Goal: Task Accomplishment & Management: Manage account settings

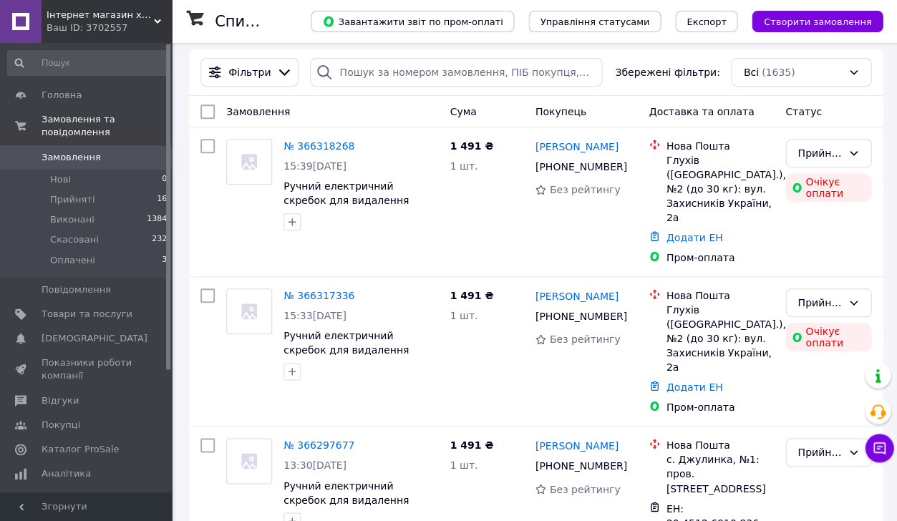
scroll to position [51, 0]
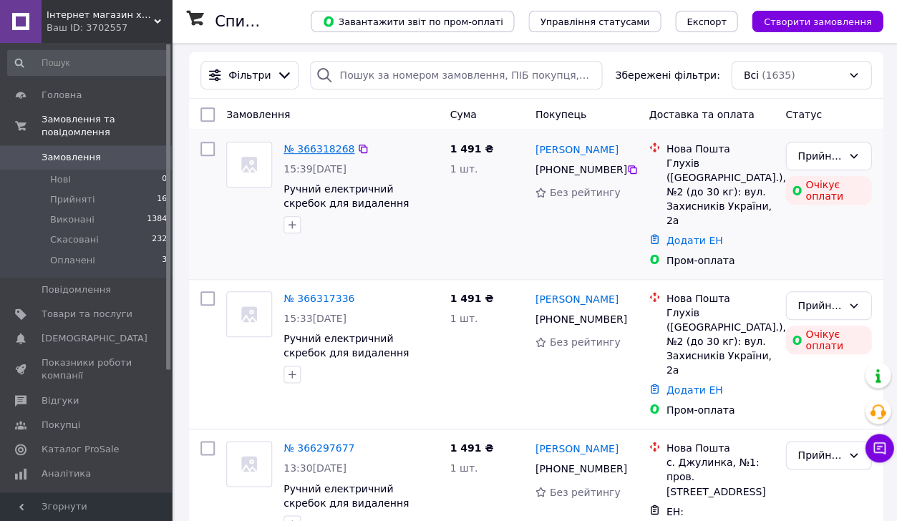
click at [315, 150] on link "№ 366318268" at bounding box center [318, 148] width 71 height 11
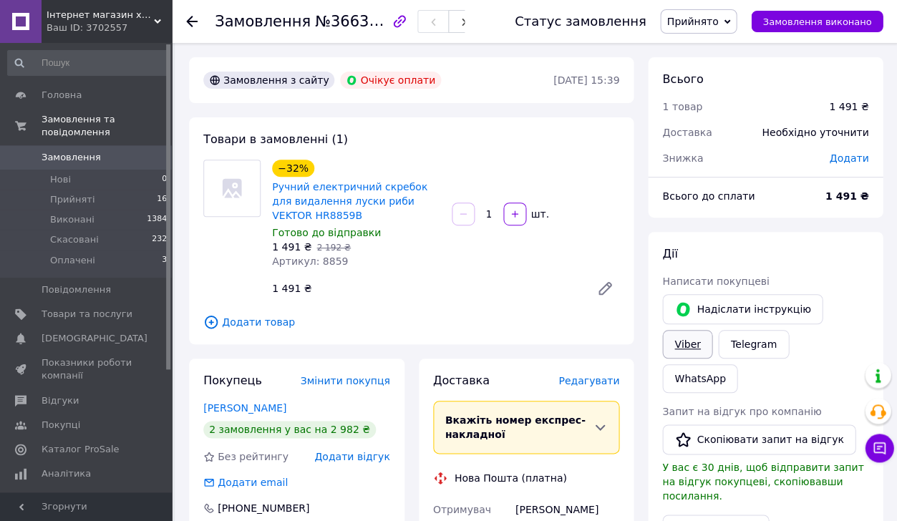
click at [702, 344] on link "Viber" at bounding box center [687, 344] width 50 height 29
click at [701, 346] on link "Viber" at bounding box center [687, 344] width 50 height 29
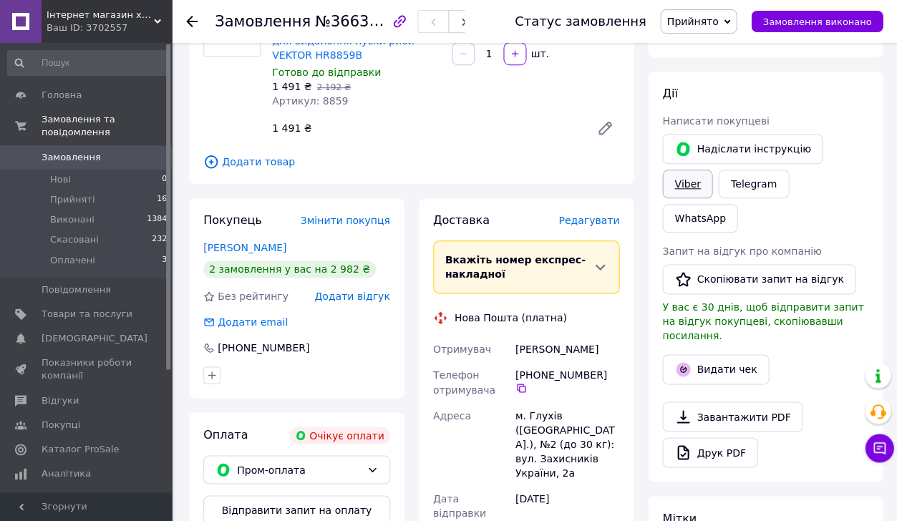
scroll to position [175, 0]
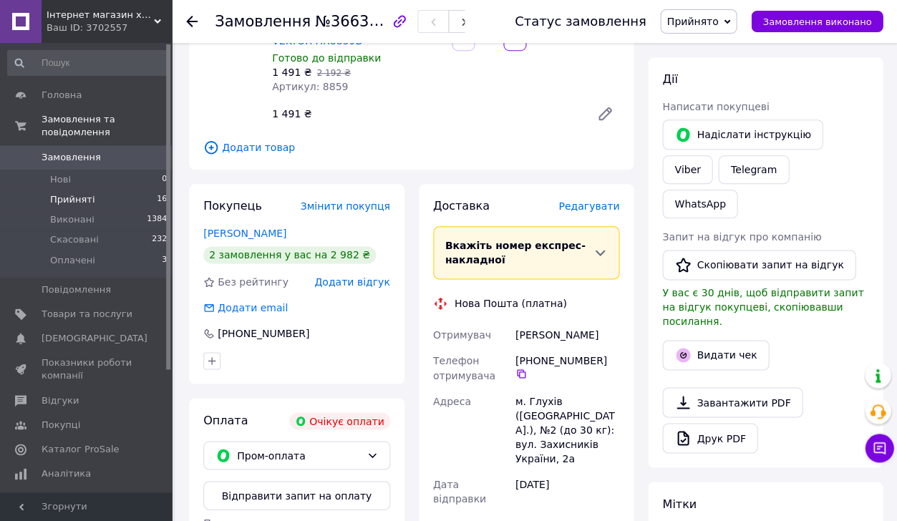
click at [82, 199] on span "Прийняті" at bounding box center [72, 199] width 44 height 13
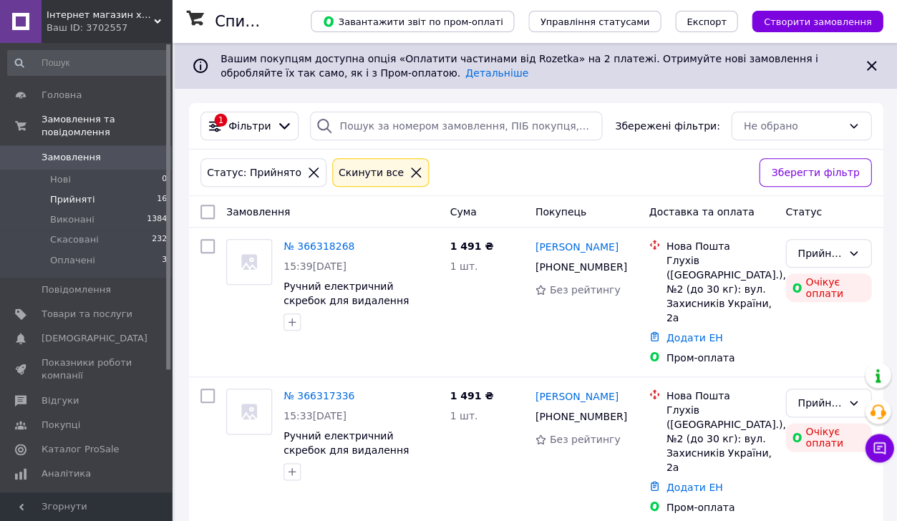
click at [102, 203] on li "Прийняті 16" at bounding box center [87, 200] width 175 height 20
click at [301, 249] on link "№ 366318268" at bounding box center [318, 245] width 71 height 11
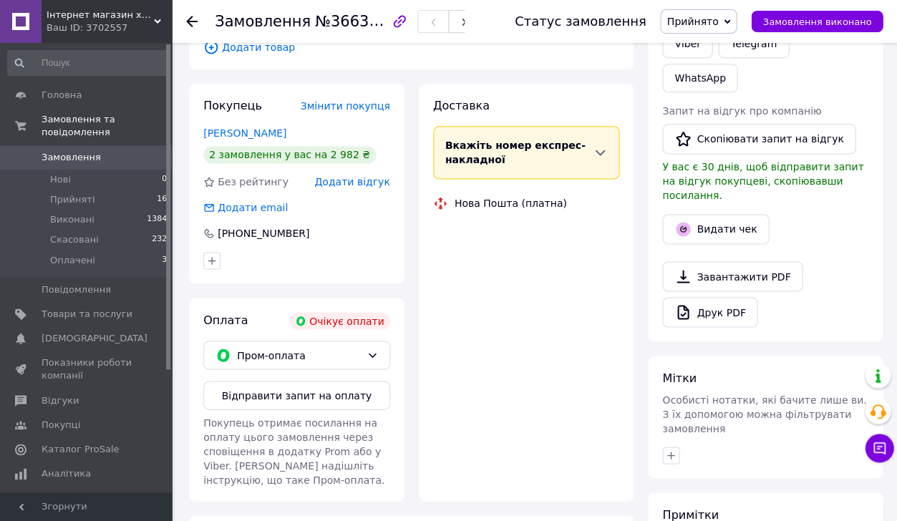
scroll to position [281, 0]
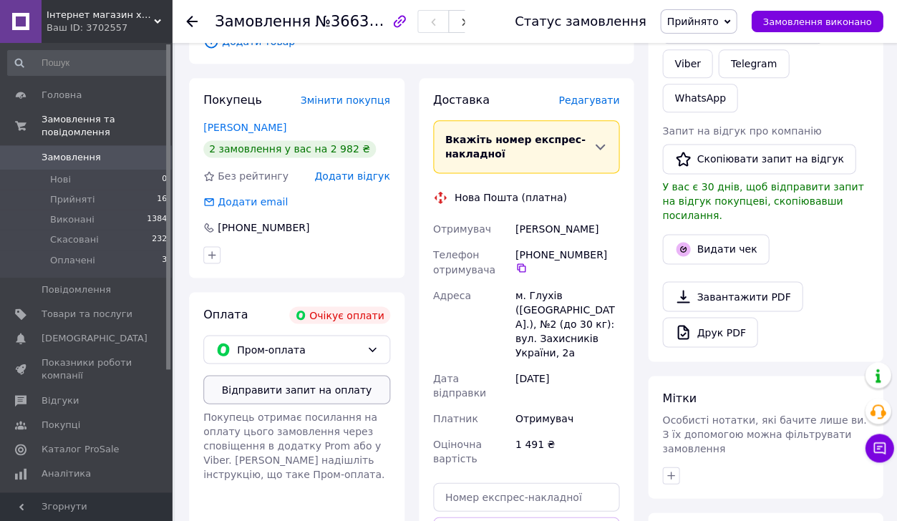
click at [338, 404] on button "Відправити запит на оплату" at bounding box center [296, 389] width 187 height 29
click at [106, 195] on li "Прийняті 16" at bounding box center [87, 200] width 175 height 20
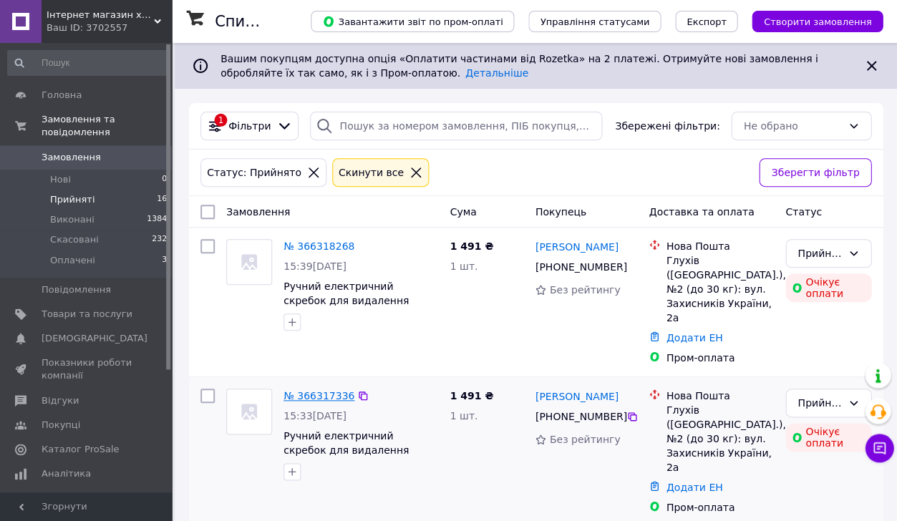
click at [324, 390] on link "№ 366317336" at bounding box center [318, 395] width 71 height 11
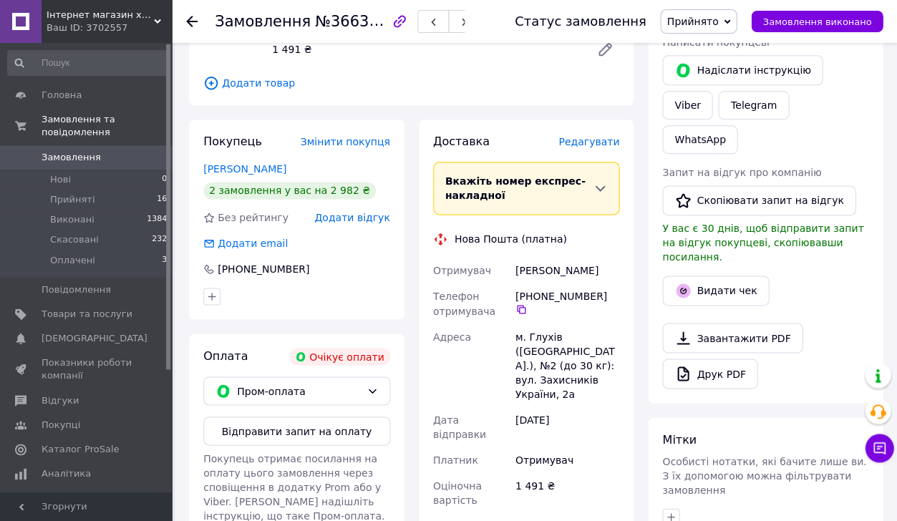
scroll to position [243, 0]
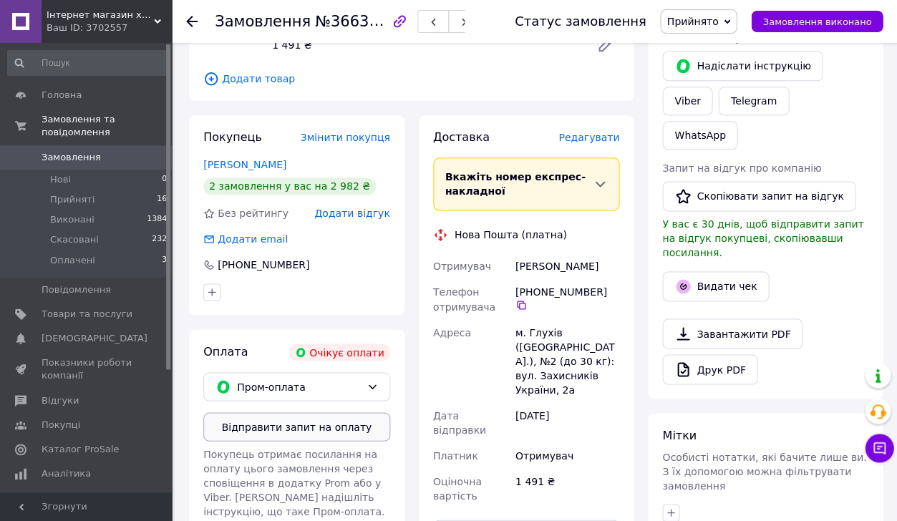
click at [276, 441] on button "Відправити запит на оплату" at bounding box center [296, 426] width 187 height 29
click at [153, 198] on li "Прийняті 16" at bounding box center [87, 200] width 175 height 20
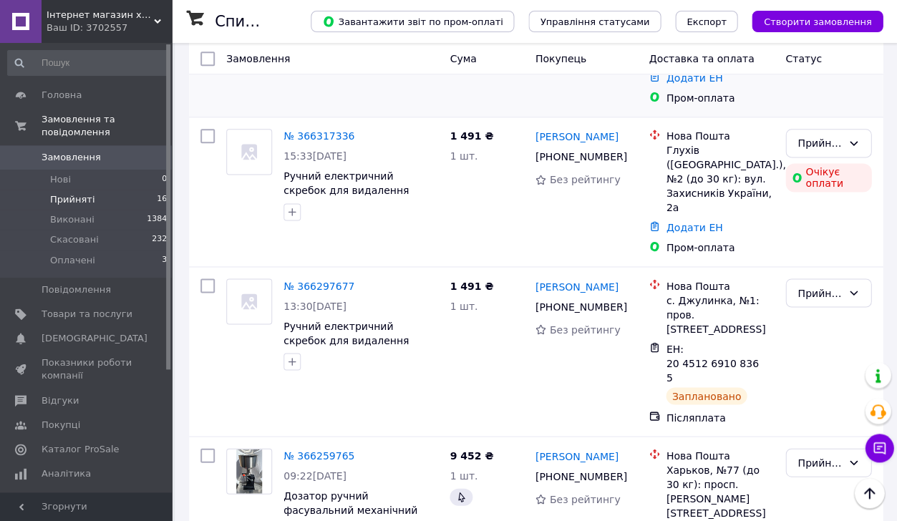
scroll to position [265, 0]
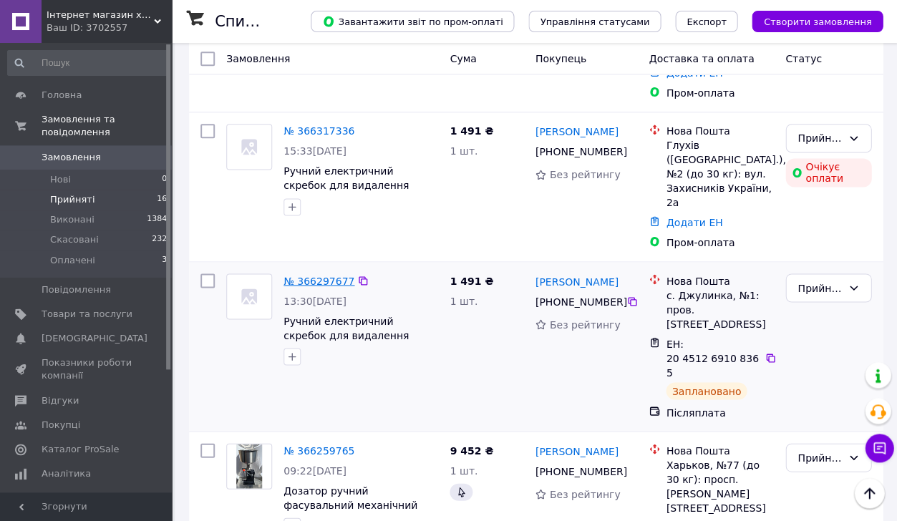
click at [334, 275] on link "№ 366297677" at bounding box center [318, 280] width 71 height 11
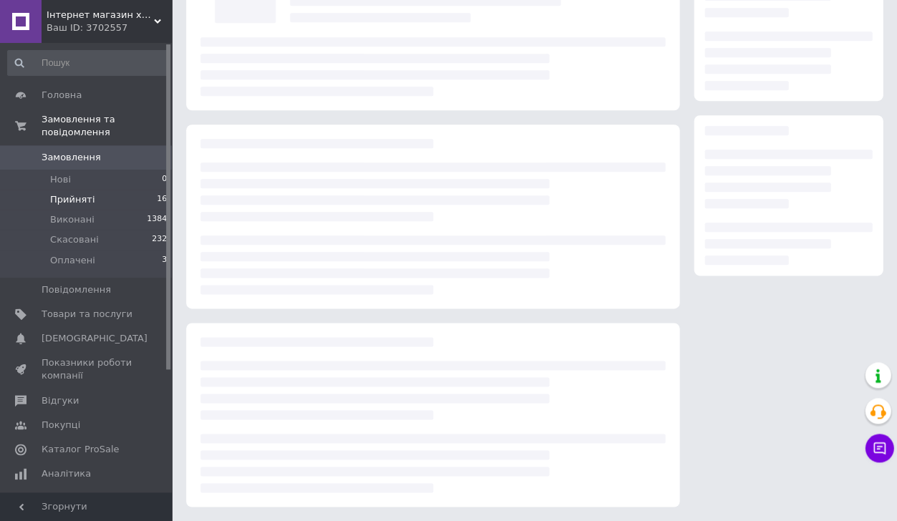
scroll to position [119, 0]
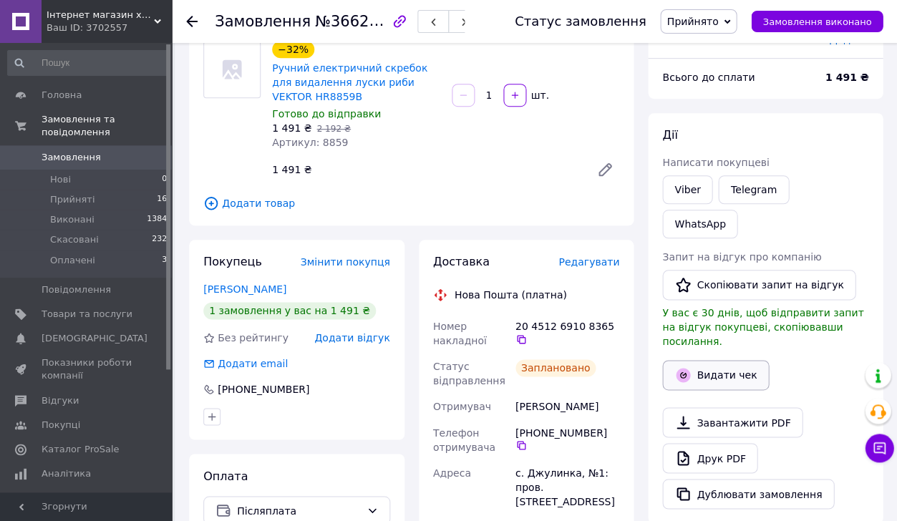
click at [700, 360] on button "Видати чек" at bounding box center [715, 375] width 107 height 30
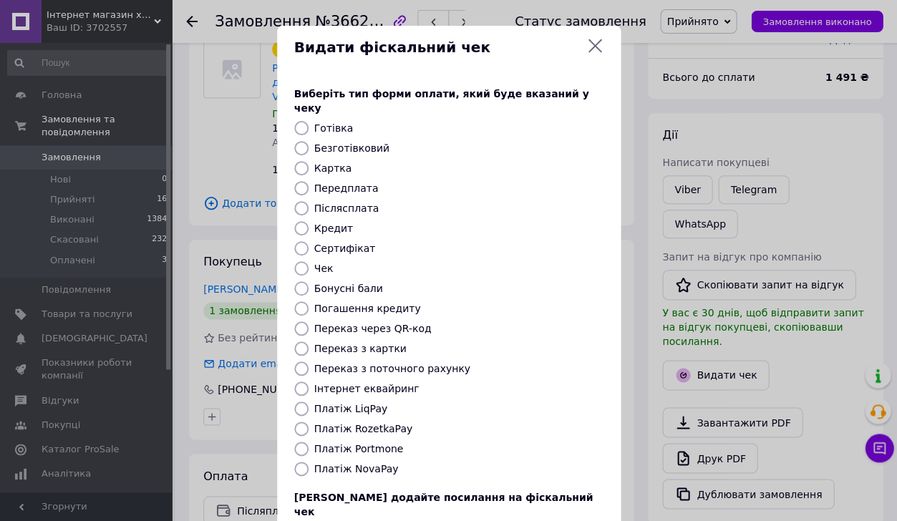
click at [367, 142] on label "Безготівковий" at bounding box center [351, 147] width 75 height 11
click at [308, 141] on input "Безготівковий" at bounding box center [301, 148] width 14 height 14
radio input "true"
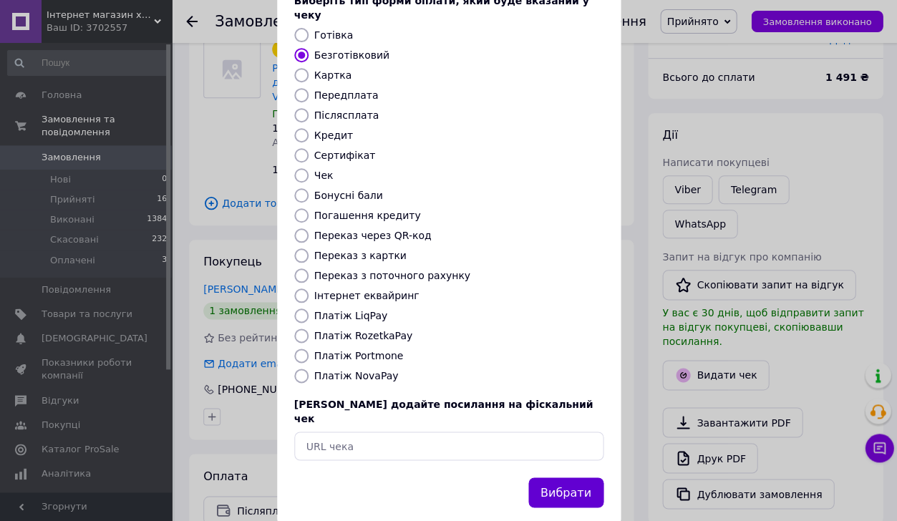
scroll to position [92, 0]
click at [539, 478] on button "Вибрати" at bounding box center [565, 493] width 75 height 31
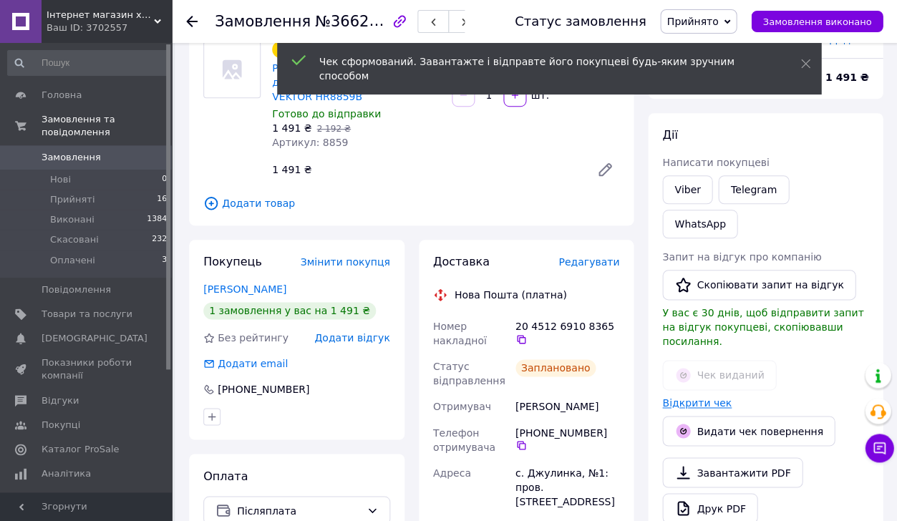
click at [691, 397] on link "Відкрити чек" at bounding box center [696, 402] width 69 height 11
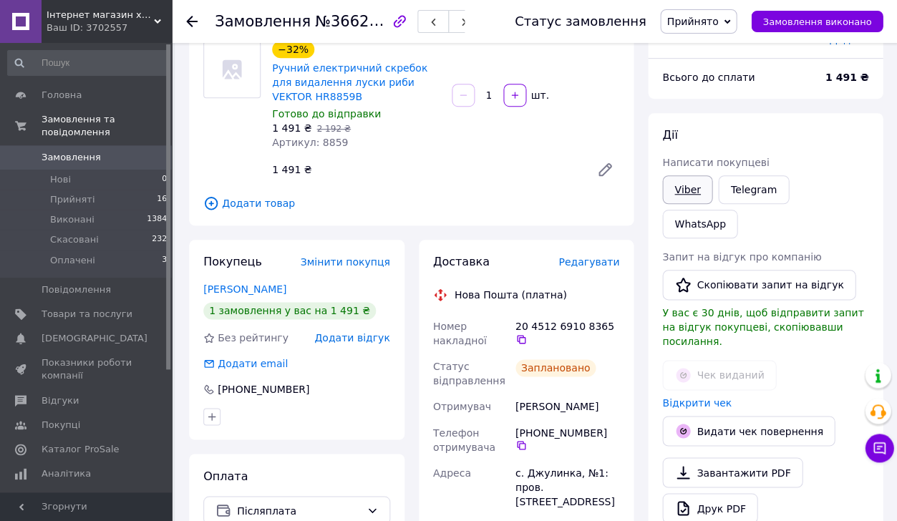
click at [681, 185] on link "Viber" at bounding box center [687, 189] width 50 height 29
click at [109, 195] on li "Прийняті 16" at bounding box center [87, 200] width 175 height 20
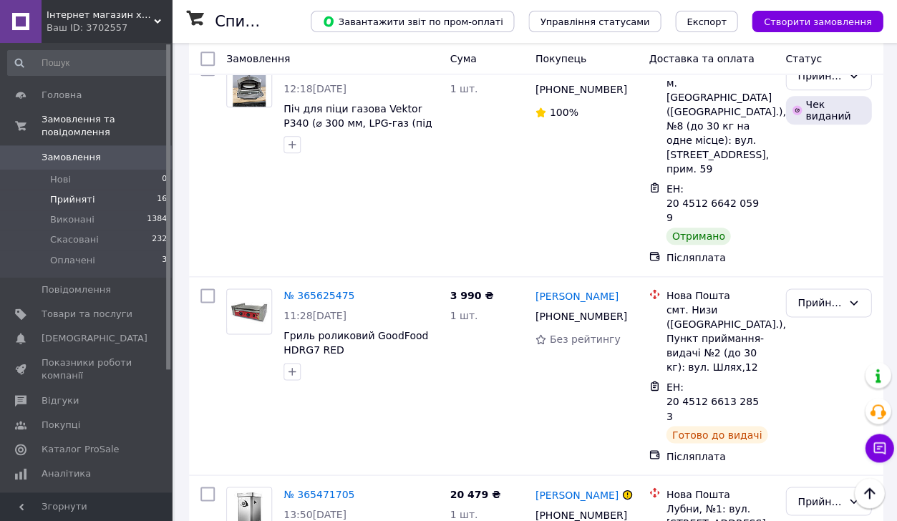
scroll to position [2295, 0]
click at [830, 384] on li "Виконано" at bounding box center [827, 392] width 84 height 26
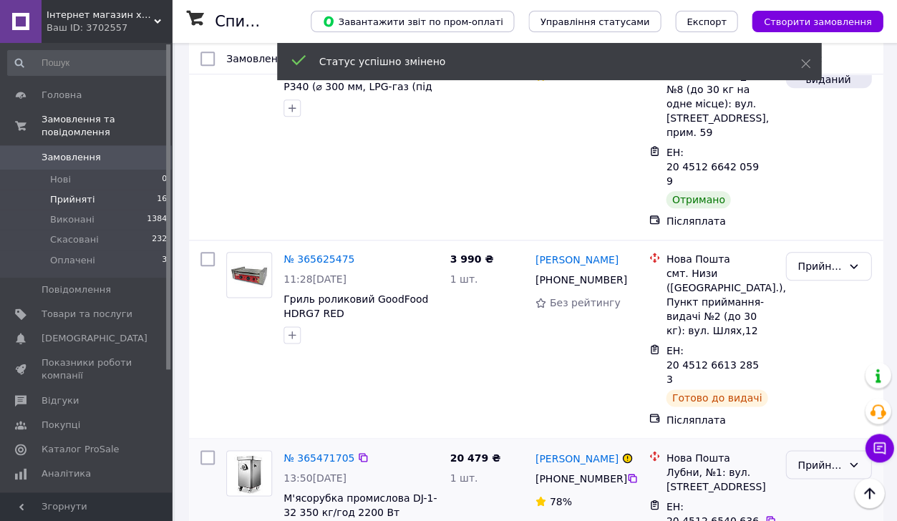
scroll to position [2258, 0]
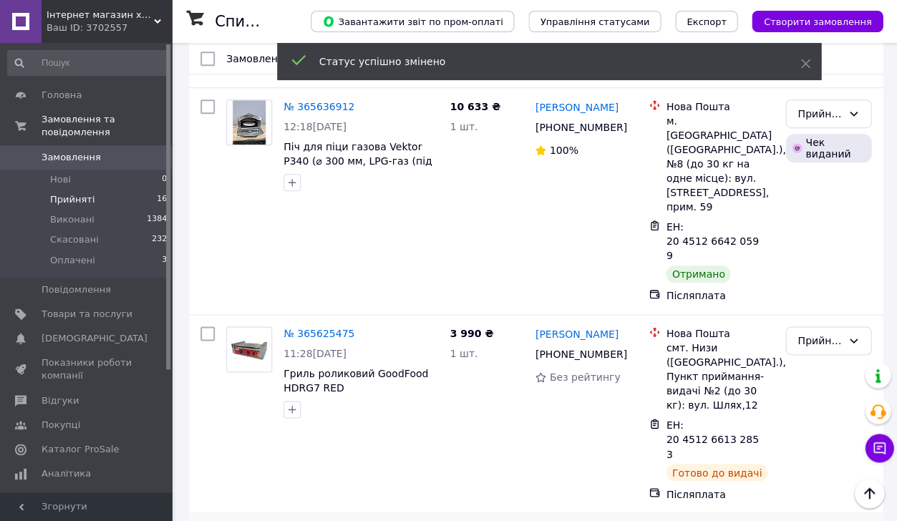
click at [837, 321] on div "Прийнято" at bounding box center [827, 414] width 97 height 186
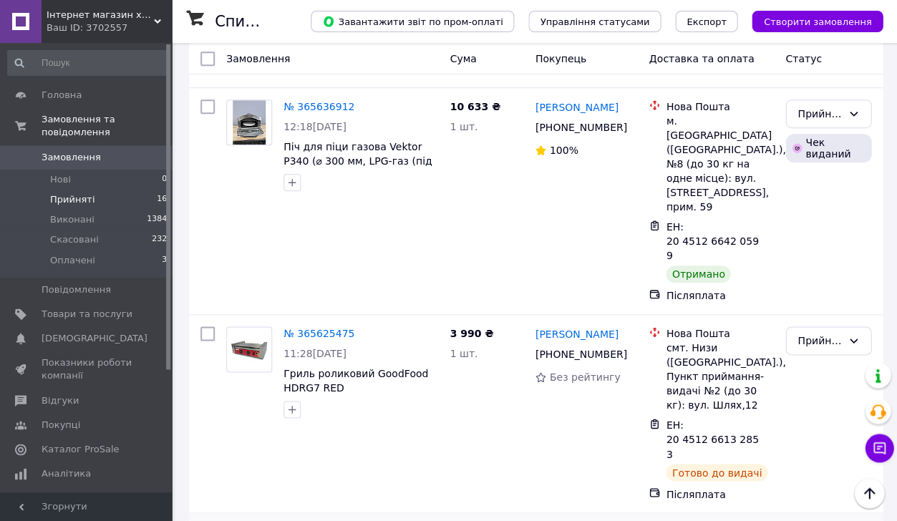
click at [825, 281] on li "Виконано" at bounding box center [827, 285] width 84 height 26
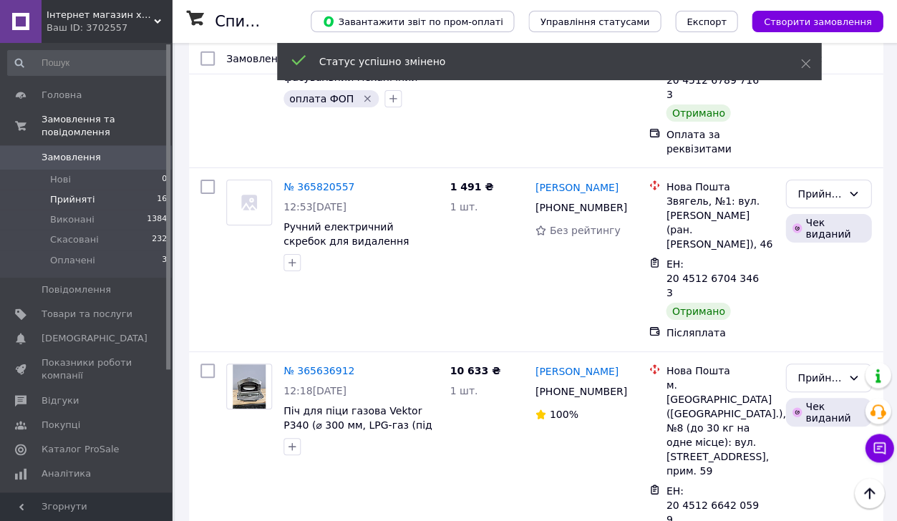
scroll to position [1942, 0]
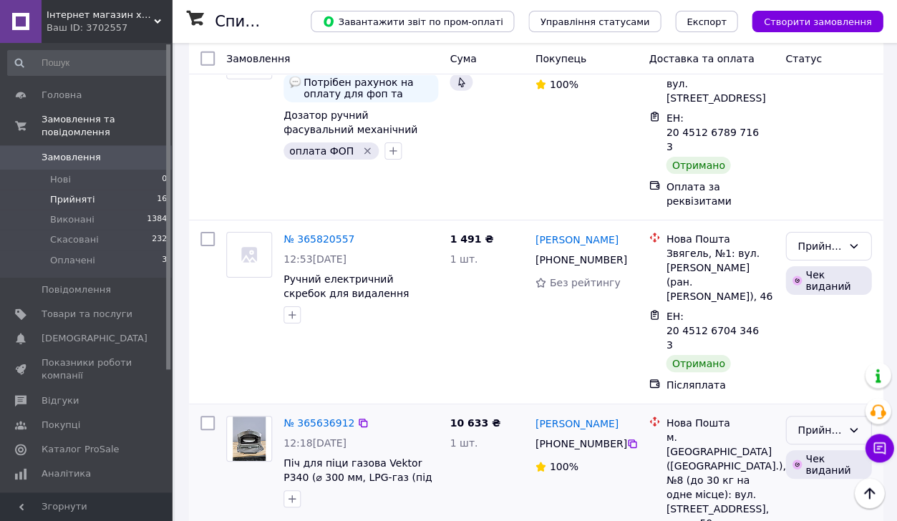
click at [840, 422] on div "Прийнято" at bounding box center [819, 430] width 44 height 16
click at [837, 210] on li "Виконано" at bounding box center [827, 214] width 84 height 26
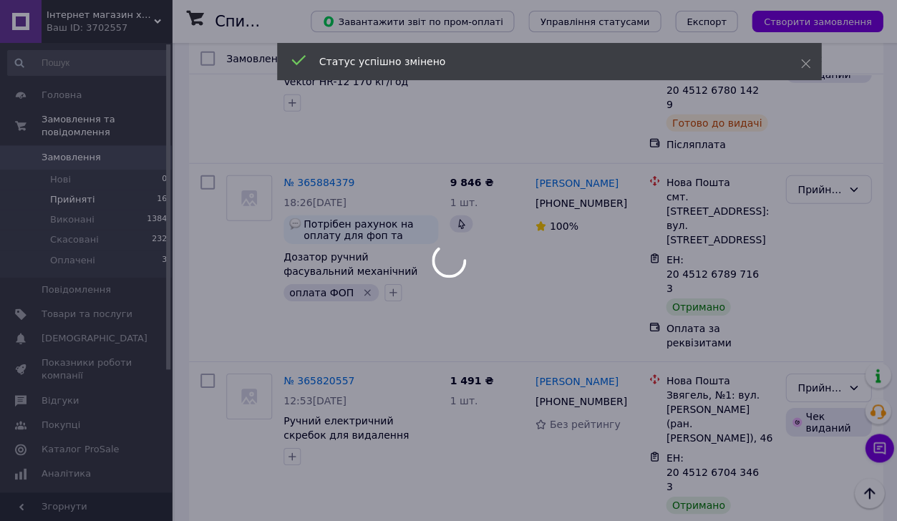
scroll to position [1797, 0]
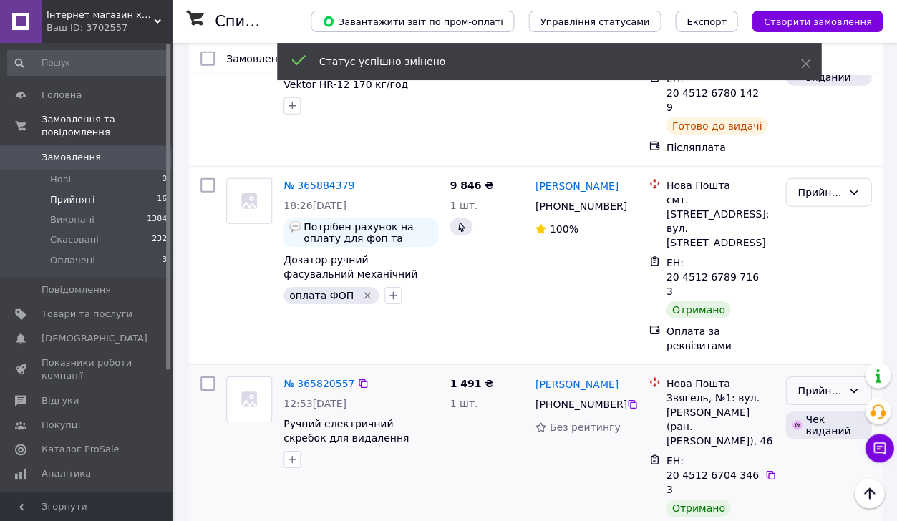
click at [844, 376] on div "Прийнято" at bounding box center [828, 390] width 86 height 29
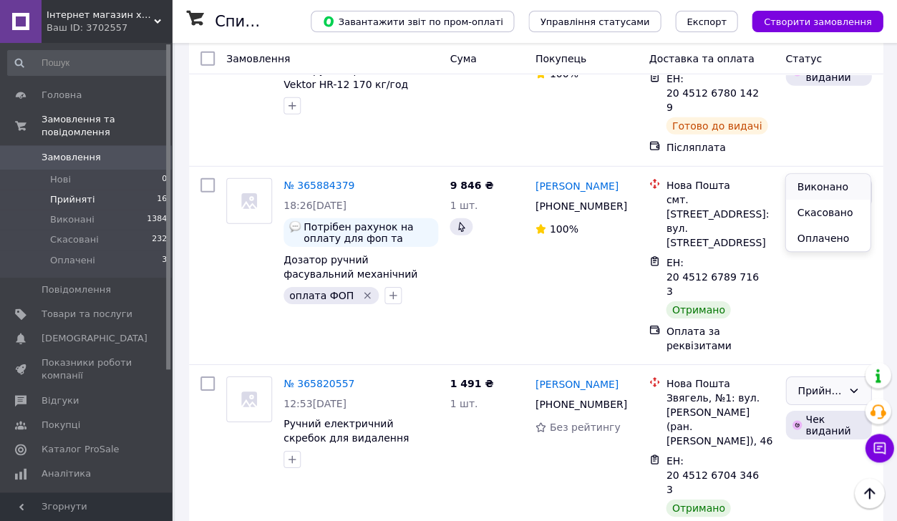
click at [838, 177] on li "Виконано" at bounding box center [827, 187] width 84 height 26
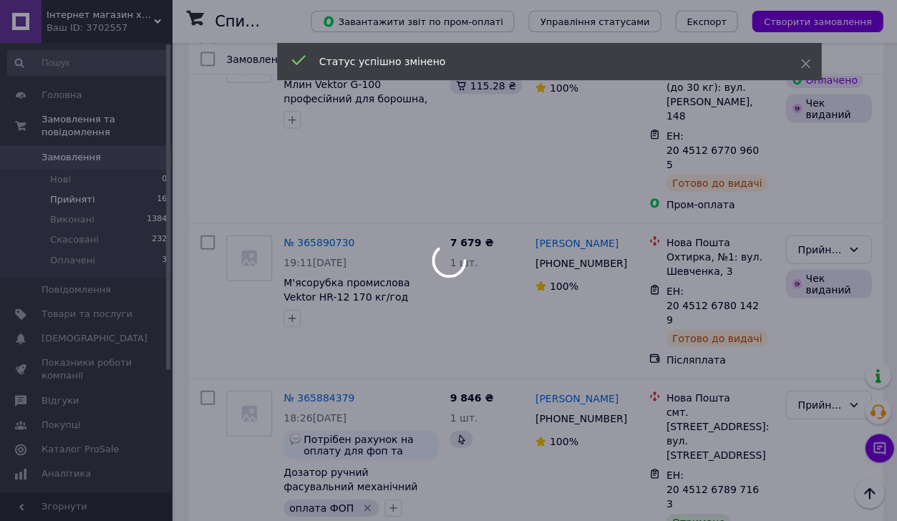
scroll to position [1583, 0]
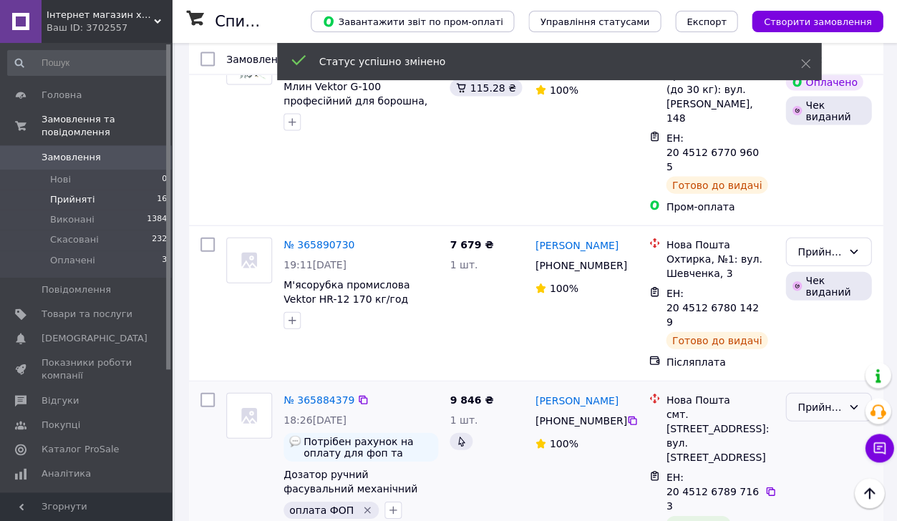
click at [832, 399] on div "Прийнято" at bounding box center [819, 407] width 44 height 16
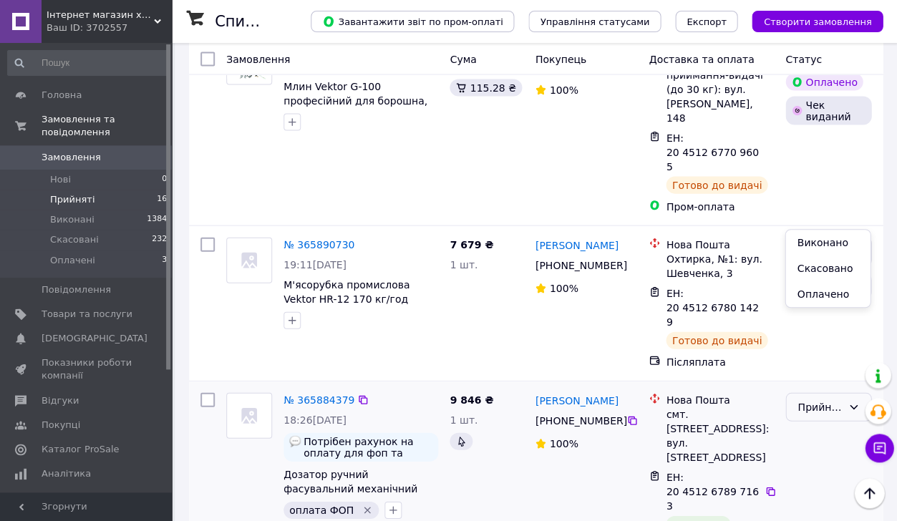
click at [830, 237] on li "Виконано" at bounding box center [827, 243] width 84 height 26
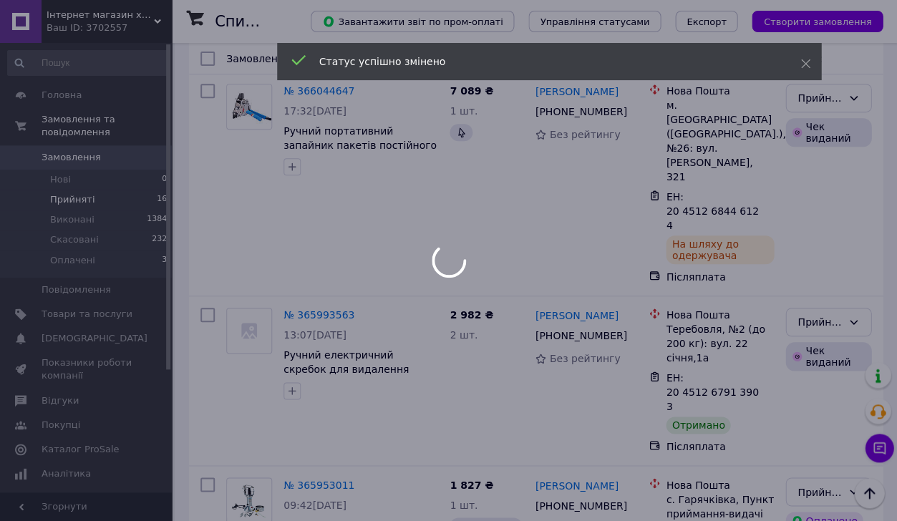
scroll to position [1141, 0]
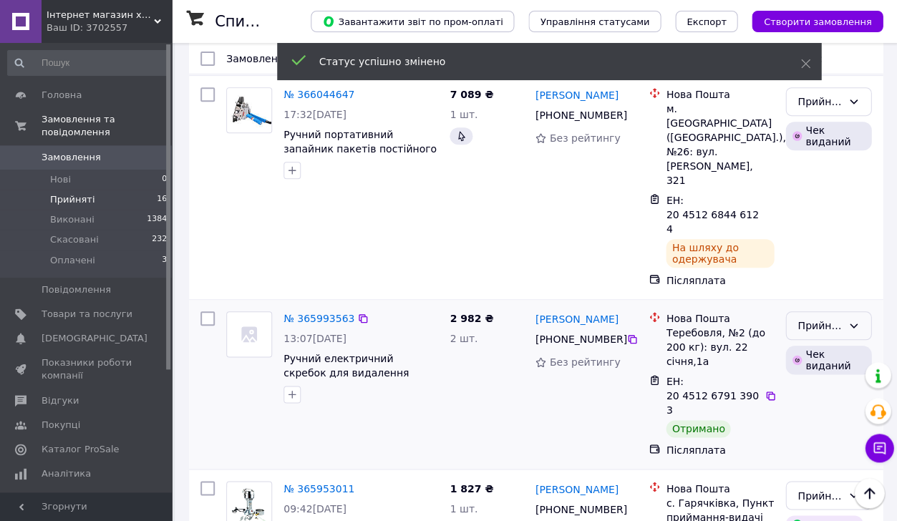
click at [835, 318] on div "Прийнято" at bounding box center [819, 326] width 44 height 16
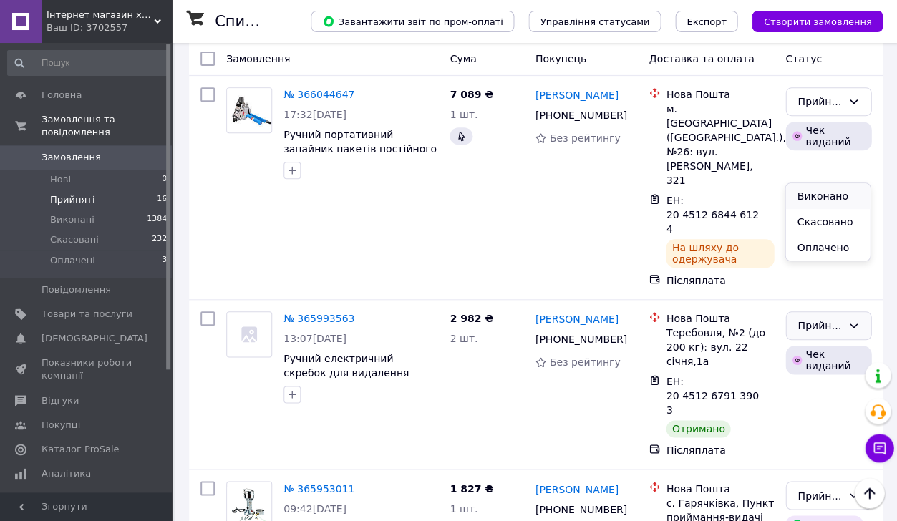
click at [832, 188] on li "Виконано" at bounding box center [827, 196] width 84 height 26
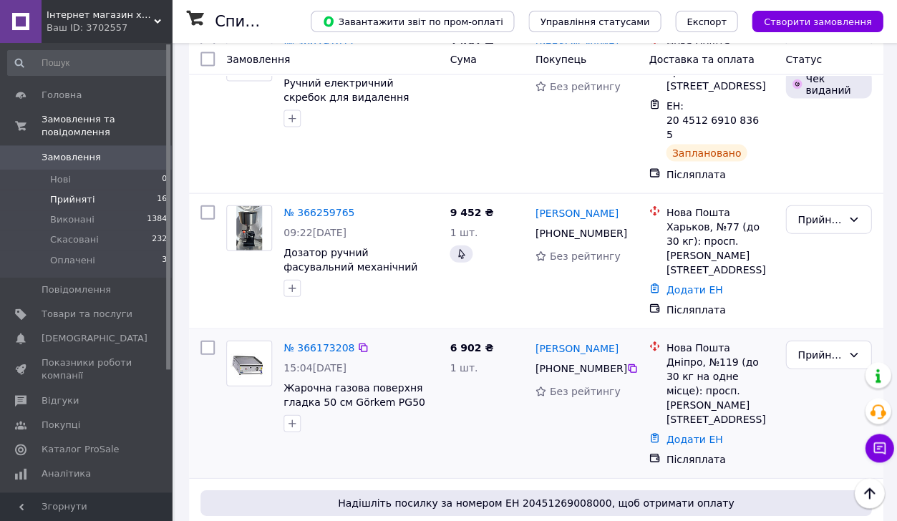
scroll to position [331, 0]
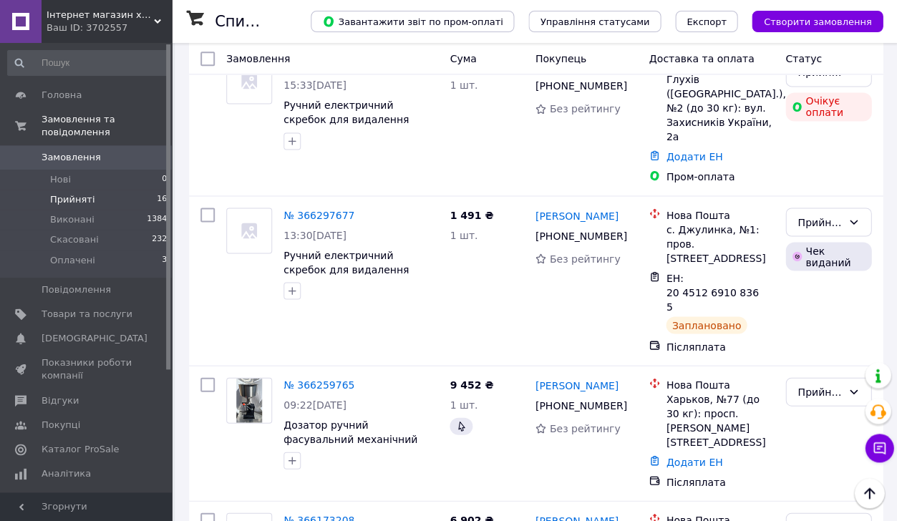
click at [115, 196] on li "Прийняті 16" at bounding box center [87, 200] width 175 height 20
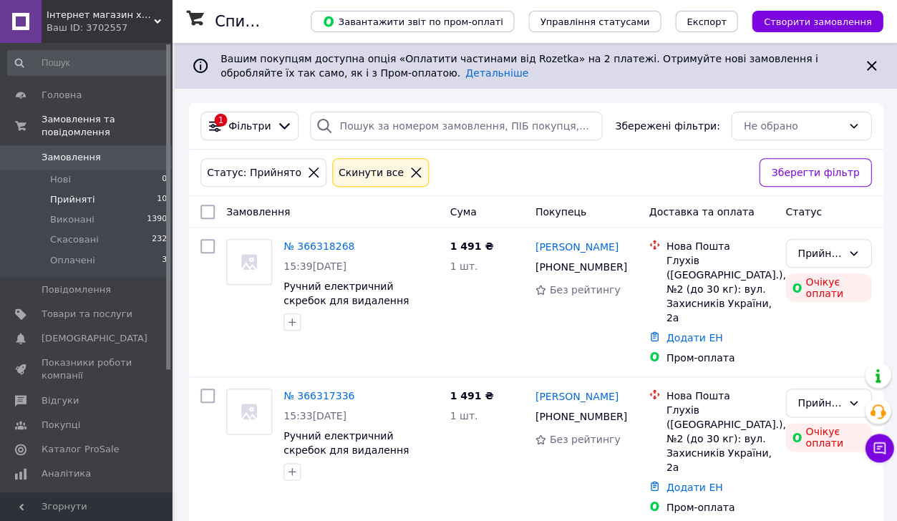
click at [100, 206] on li "Прийняті 10" at bounding box center [87, 200] width 175 height 20
